Goal: Task Accomplishment & Management: Manage account settings

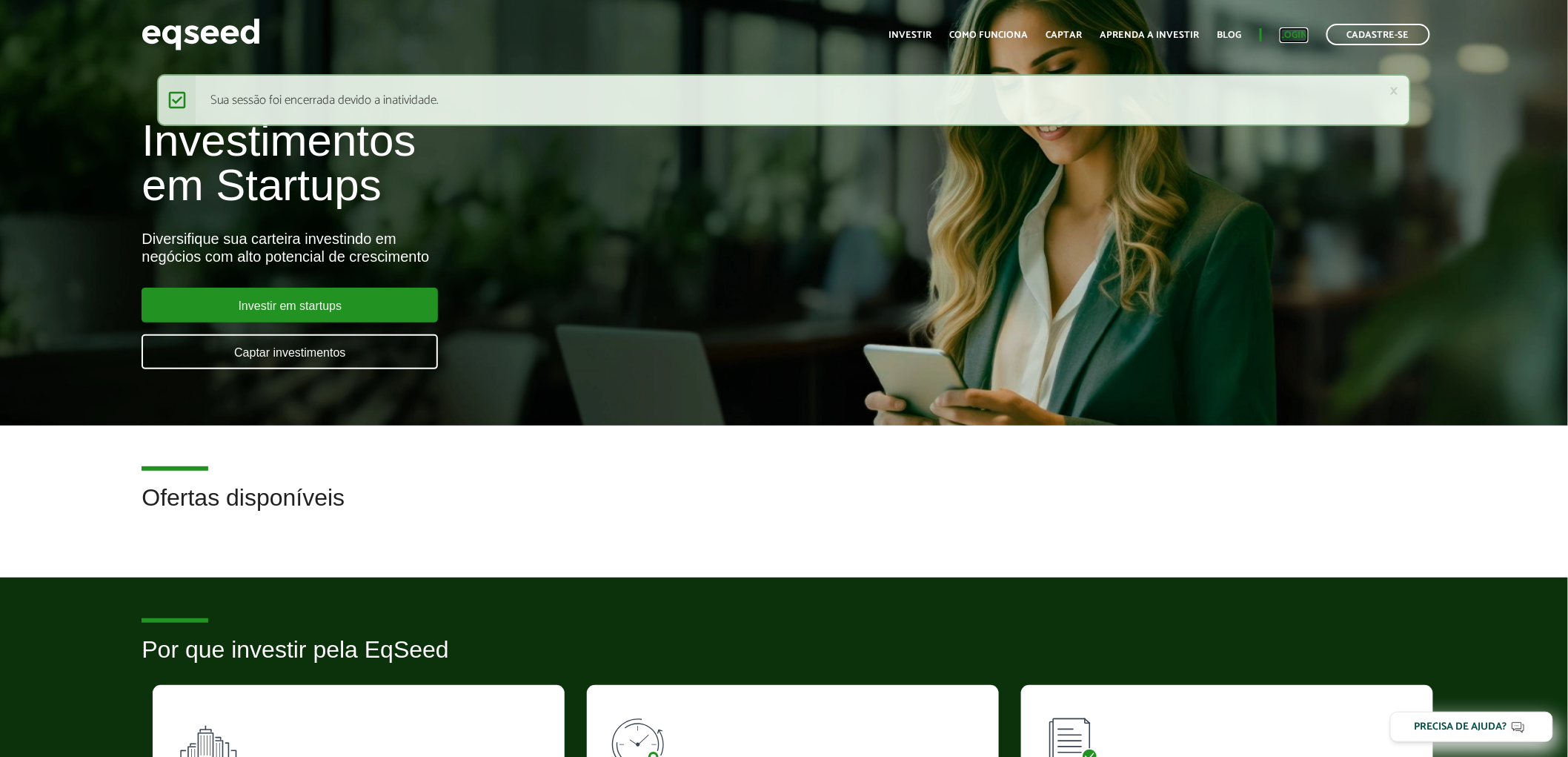
click at [1294, 34] on link "Login" at bounding box center [1294, 35] width 29 height 10
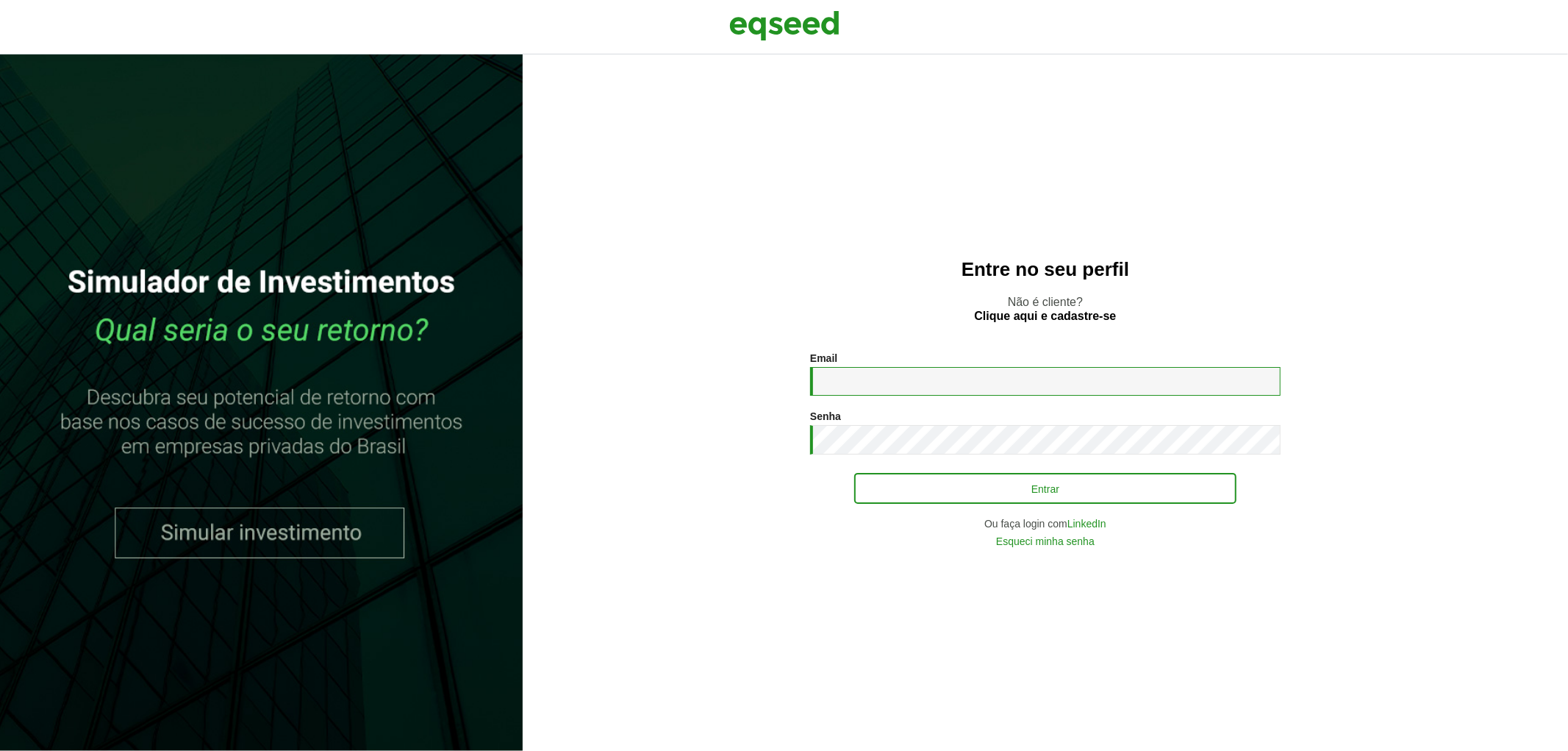
type input "**********"
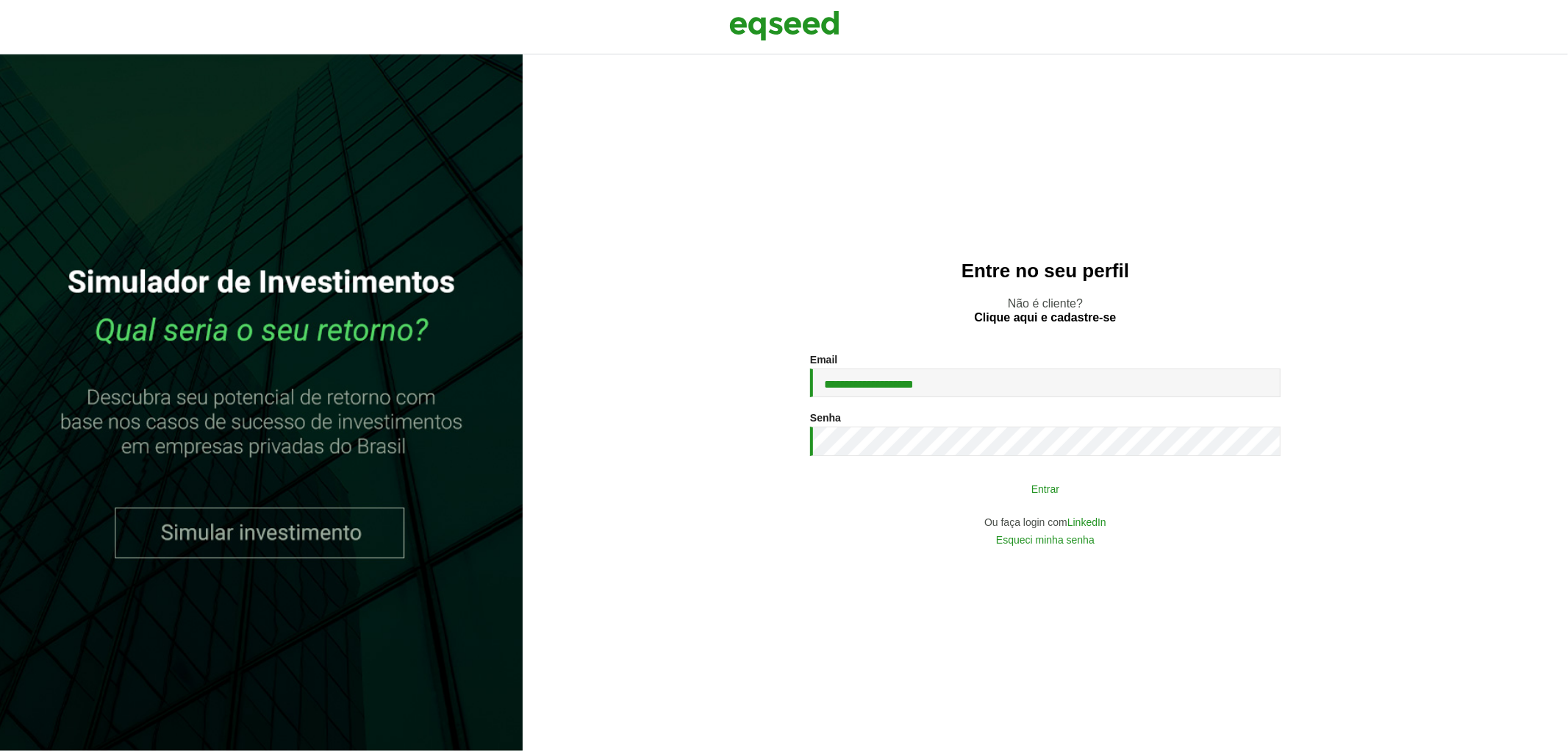
click at [1071, 490] on button "Entrar" at bounding box center [1045, 487] width 382 height 28
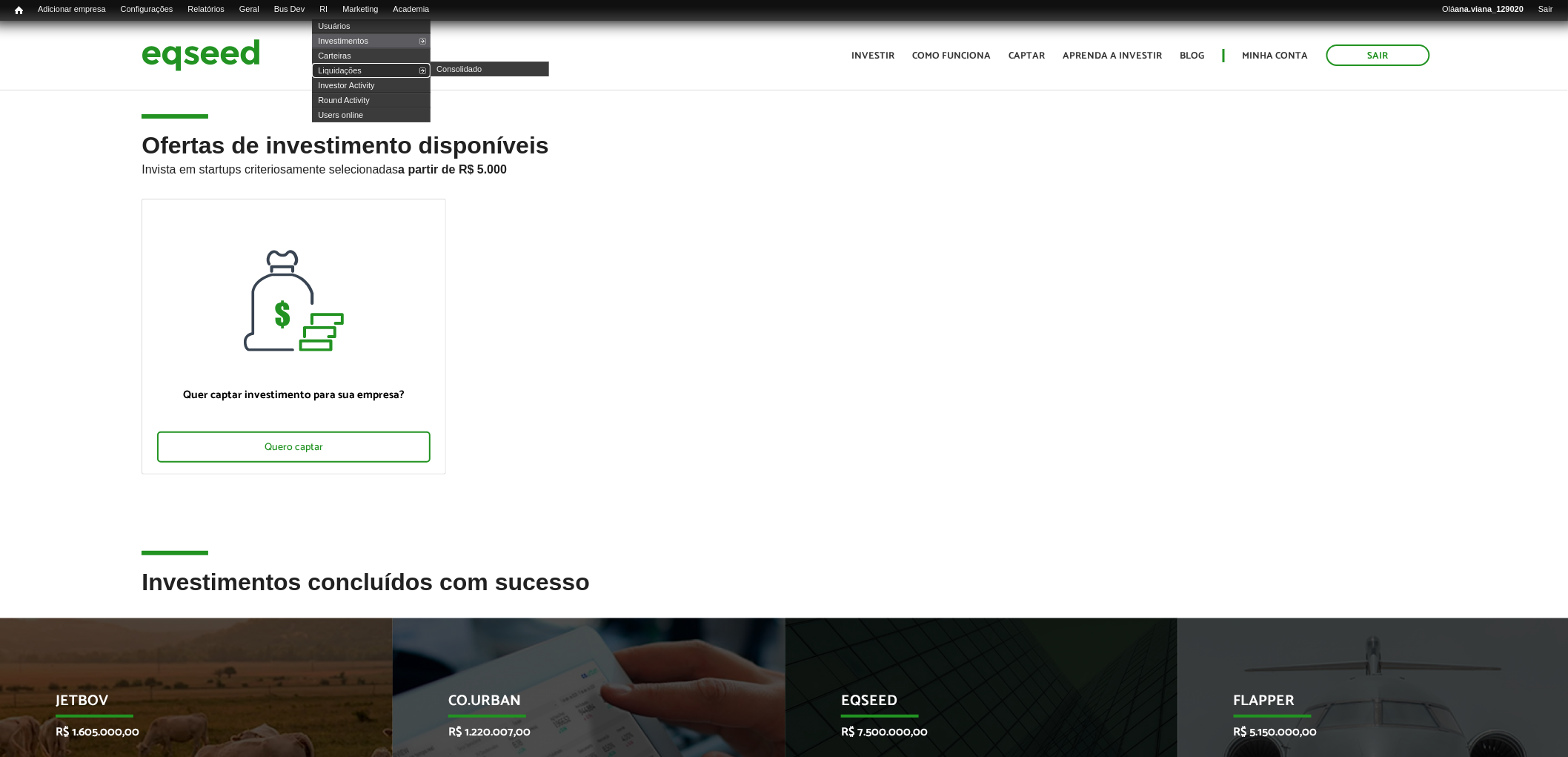
click at [385, 67] on link "Liquidações" at bounding box center [371, 70] width 119 height 15
